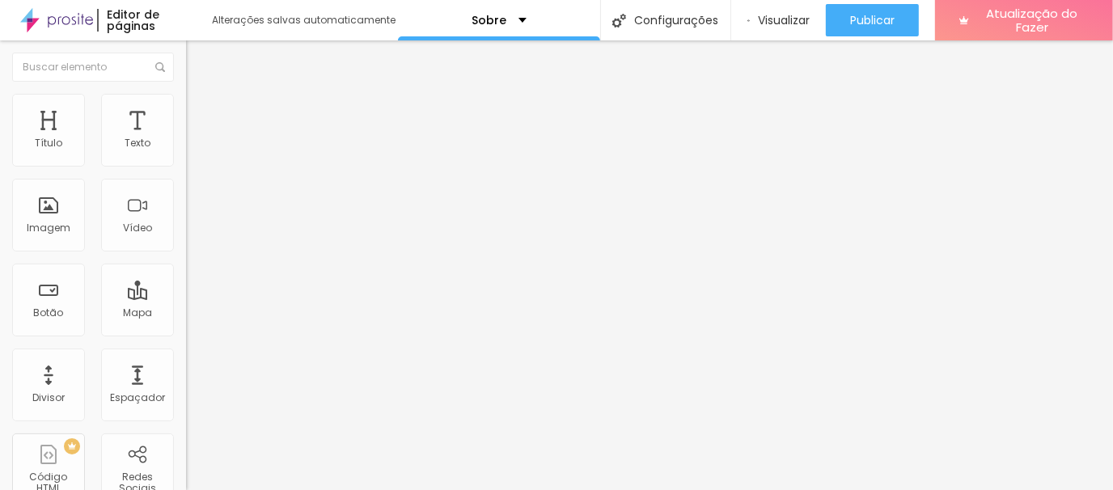
click at [186, 336] on img at bounding box center [191, 341] width 11 height 11
click at [186, 152] on img at bounding box center [279, 232] width 186 height 186
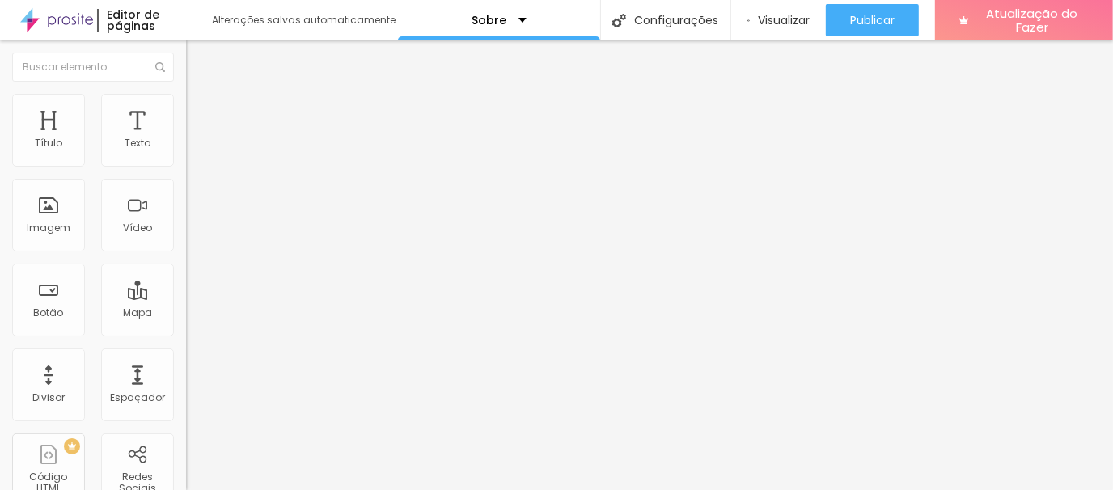
click at [186, 336] on div "Rede social Facebook" at bounding box center [279, 438] width 186 height 204
click at [195, 353] on div "Facebook" at bounding box center [279, 443] width 168 height 180
paste input "[URL][DOMAIN_NAME][DOMAIN_NAME]"
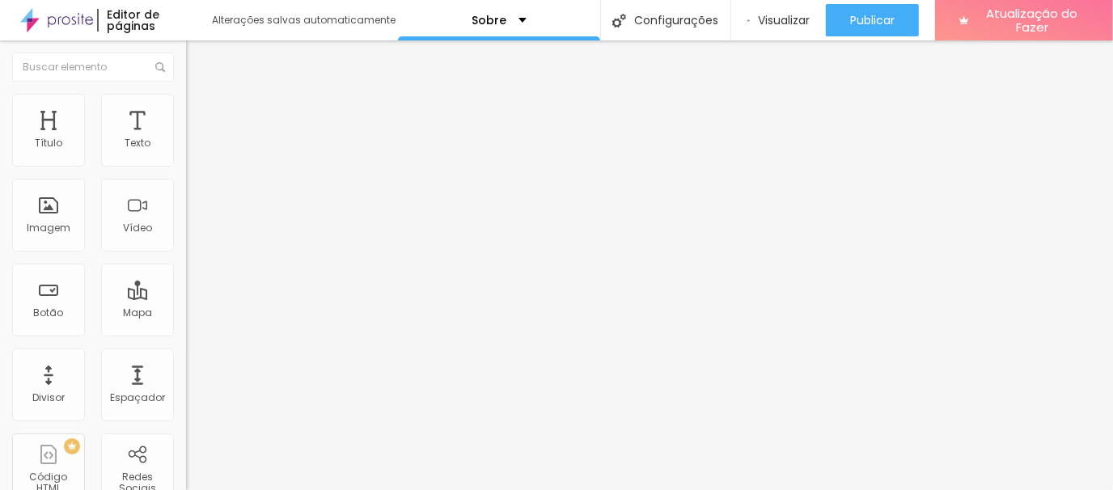
scroll to position [0, 150]
type input "https://[URL][DOMAIN_NAME][DOMAIN_NAME]"
click at [201, 108] on font "Estilo" at bounding box center [213, 105] width 25 height 14
click at [186, 94] on li "Conteúdo" at bounding box center [279, 86] width 186 height 16
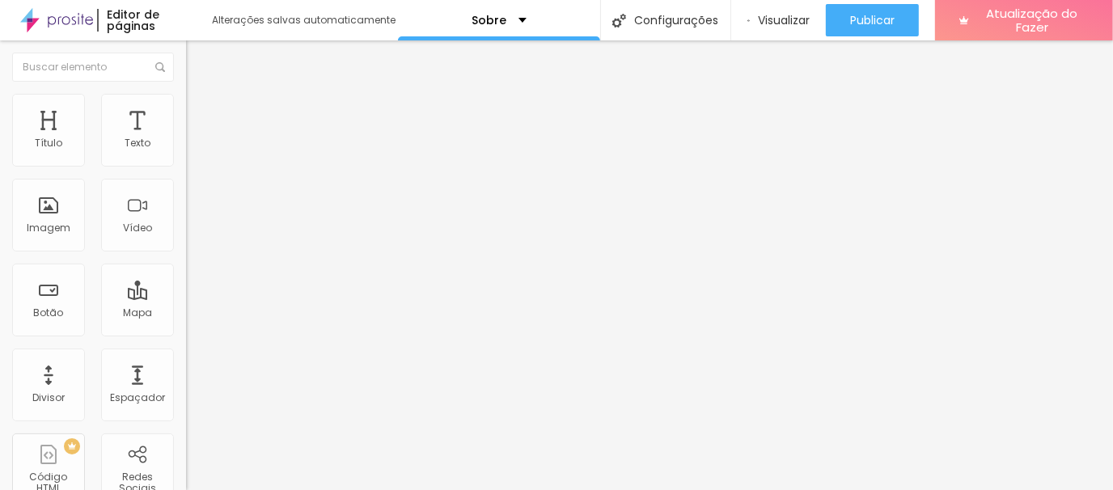
click at [186, 324] on font "Instagram" at bounding box center [212, 331] width 53 height 14
click at [198, 57] on img "button" at bounding box center [204, 59] width 13 height 13
click at [43, 234] on div "Imagem" at bounding box center [48, 215] width 73 height 73
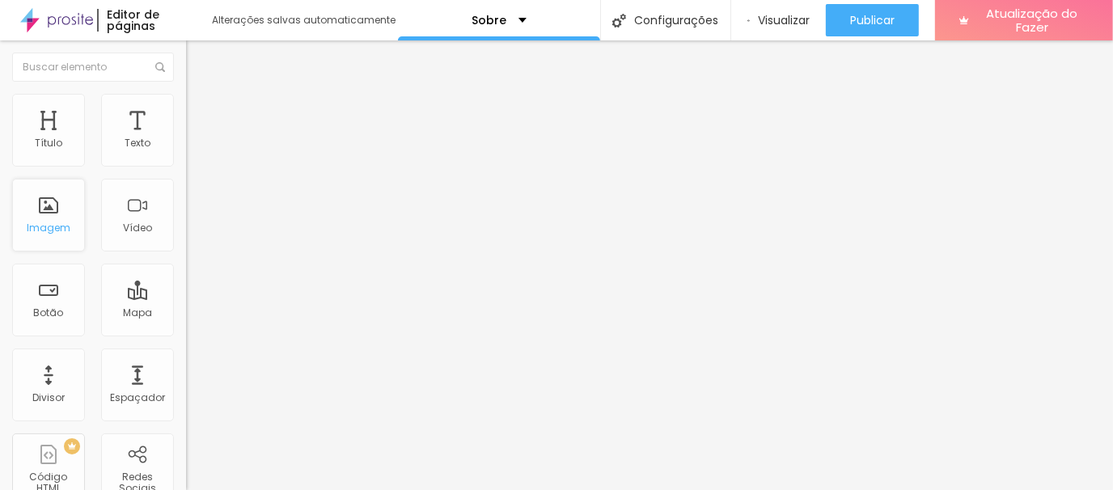
click at [51, 228] on font "Imagem" at bounding box center [49, 228] width 44 height 14
click at [196, 139] on font "Trocar imagem" at bounding box center [235, 132] width 78 height 14
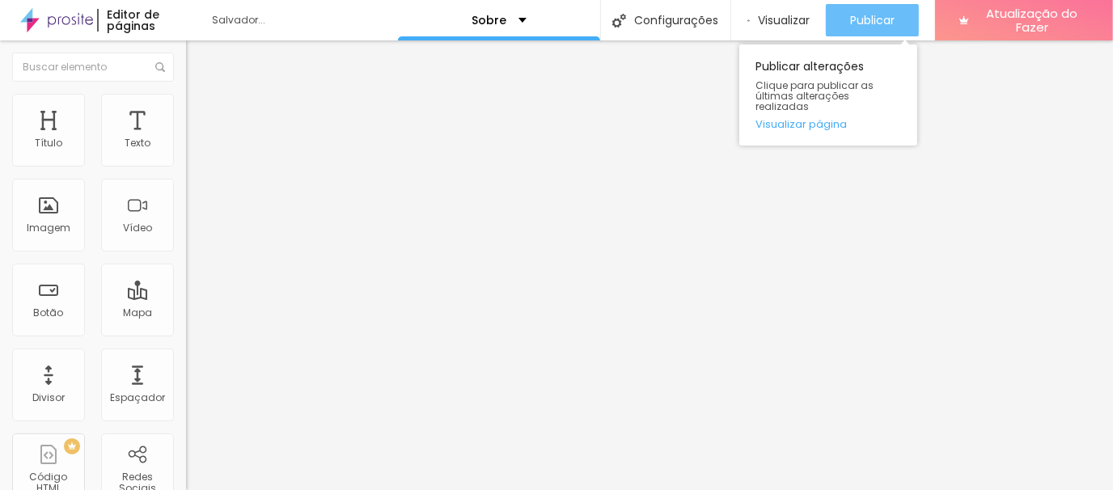
click at [894, 23] on font "Publicar" at bounding box center [872, 20] width 44 height 16
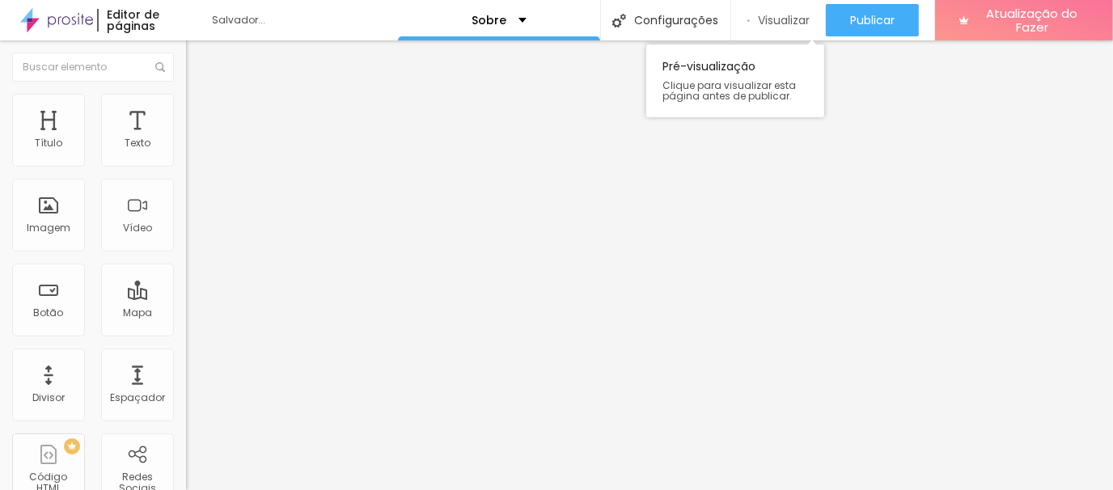
click at [788, 19] on font "Visualizar" at bounding box center [784, 20] width 52 height 16
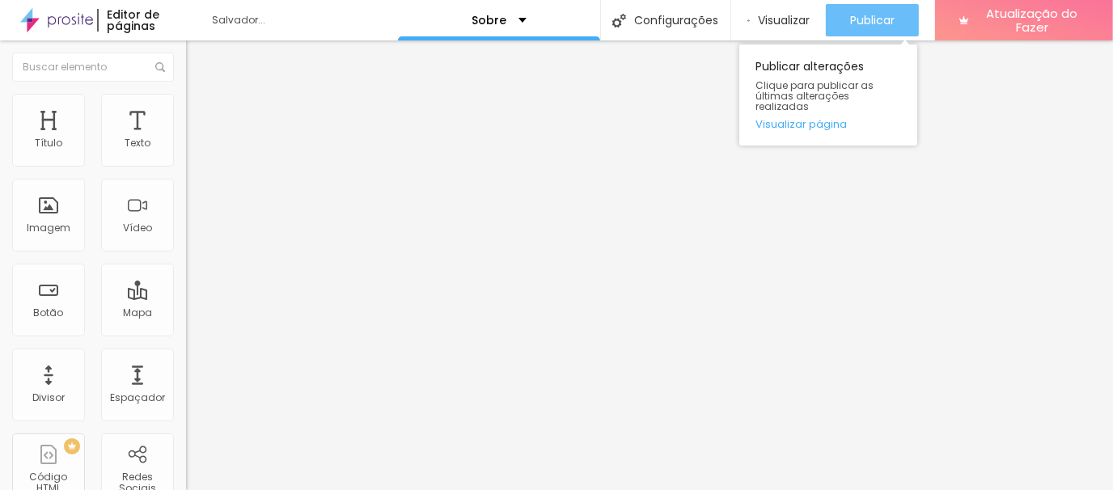
click at [868, 31] on div "Publicar" at bounding box center [872, 20] width 44 height 32
